Goal: Navigation & Orientation: Understand site structure

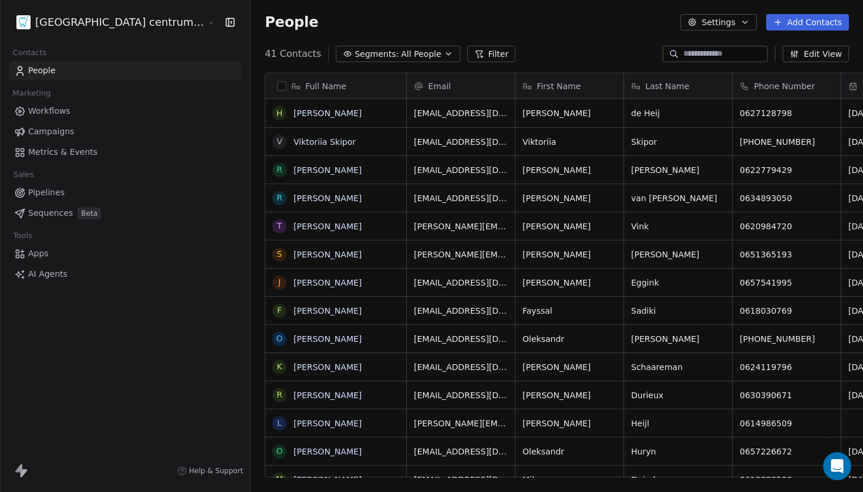
click at [143, 25] on html "Tandheelkundig centrum Sassembourg Contacts People Marketing Workflows Campaign…" at bounding box center [431, 246] width 863 height 492
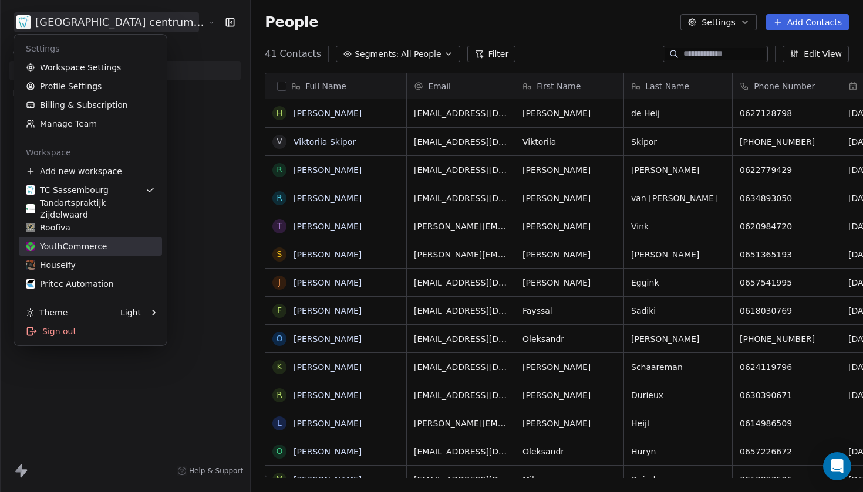
click at [93, 244] on div "YouthCommerce" at bounding box center [66, 247] width 81 height 12
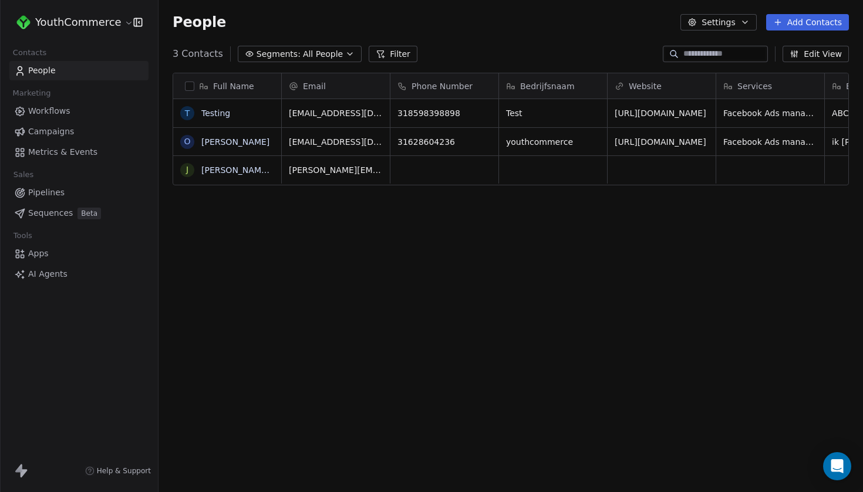
click at [63, 218] on span "Sequences" at bounding box center [50, 213] width 45 height 12
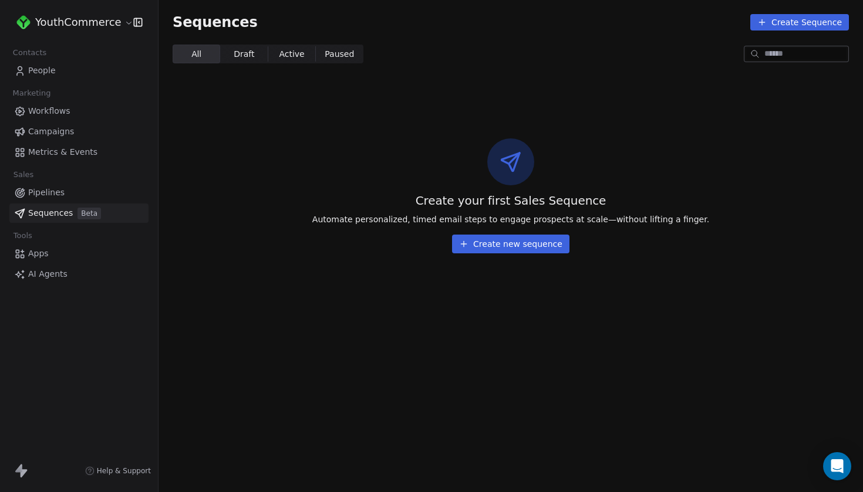
click at [517, 254] on div "Create your first Sales Sequence Automate personalized, timed email steps to en…" at bounding box center [510, 196] width 704 height 190
click at [516, 249] on button "Create new sequence" at bounding box center [510, 244] width 117 height 19
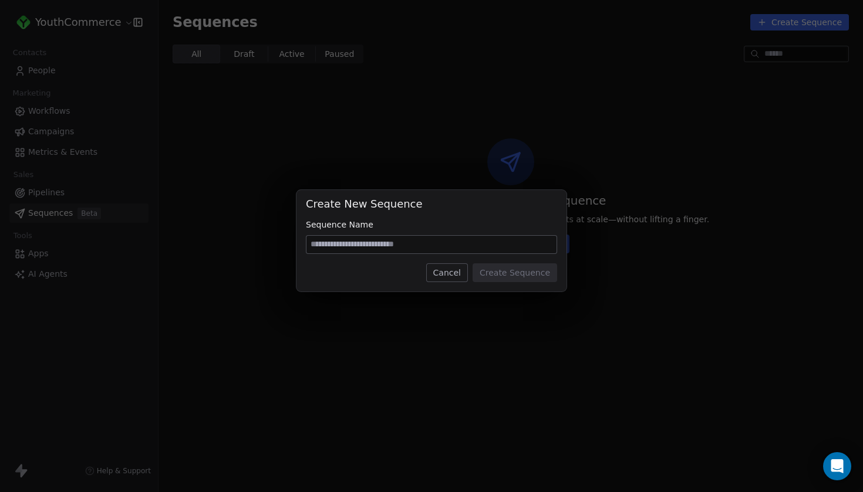
click at [448, 272] on button "Cancel" at bounding box center [447, 272] width 42 height 19
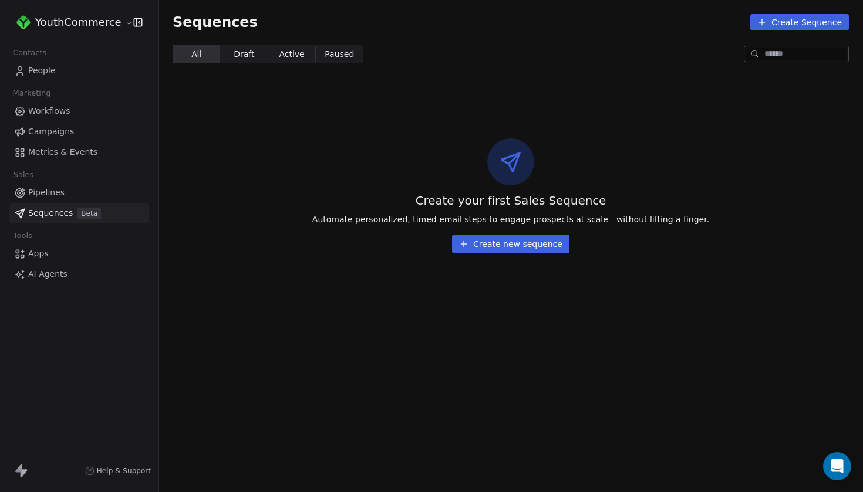
click at [113, 267] on link "AI Agents" at bounding box center [78, 274] width 139 height 19
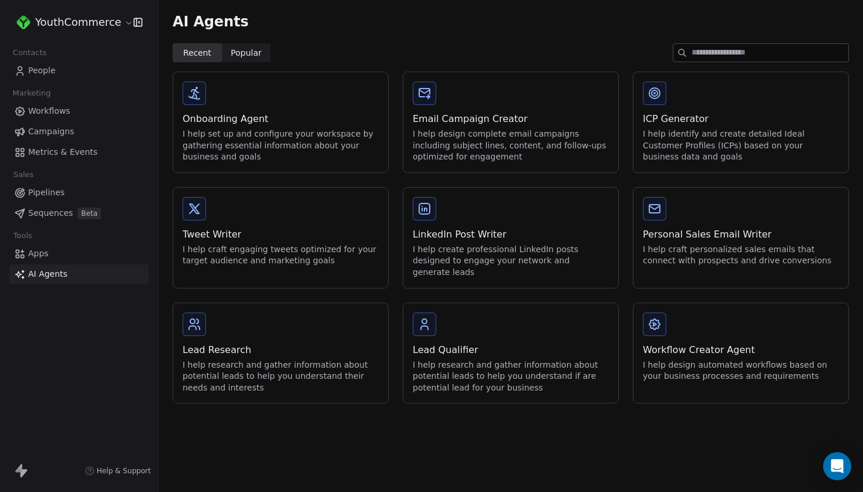
click at [104, 253] on link "Apps" at bounding box center [78, 253] width 139 height 19
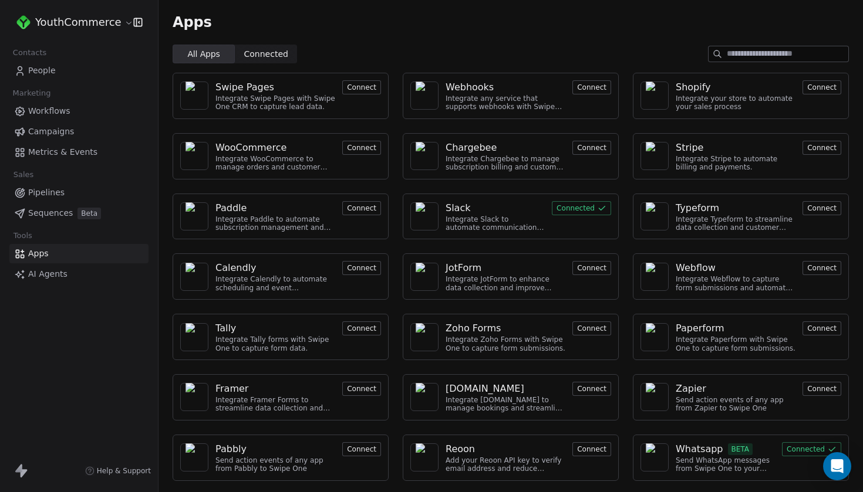
click at [83, 280] on link "AI Agents" at bounding box center [78, 274] width 139 height 19
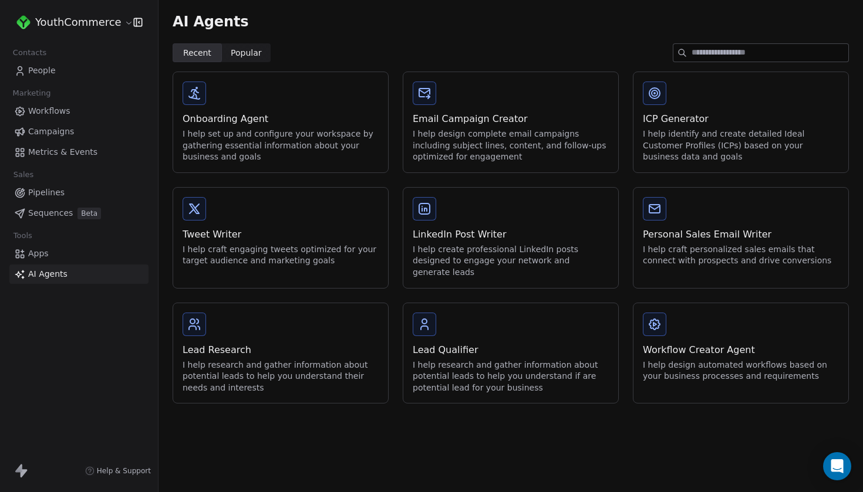
click at [93, 192] on link "Pipelines" at bounding box center [78, 192] width 139 height 19
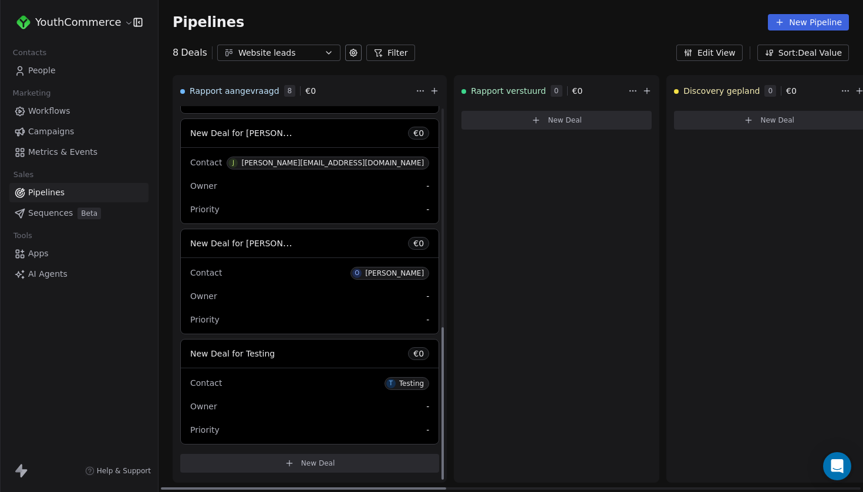
scroll to position [539, 0]
